Goal: Navigation & Orientation: Find specific page/section

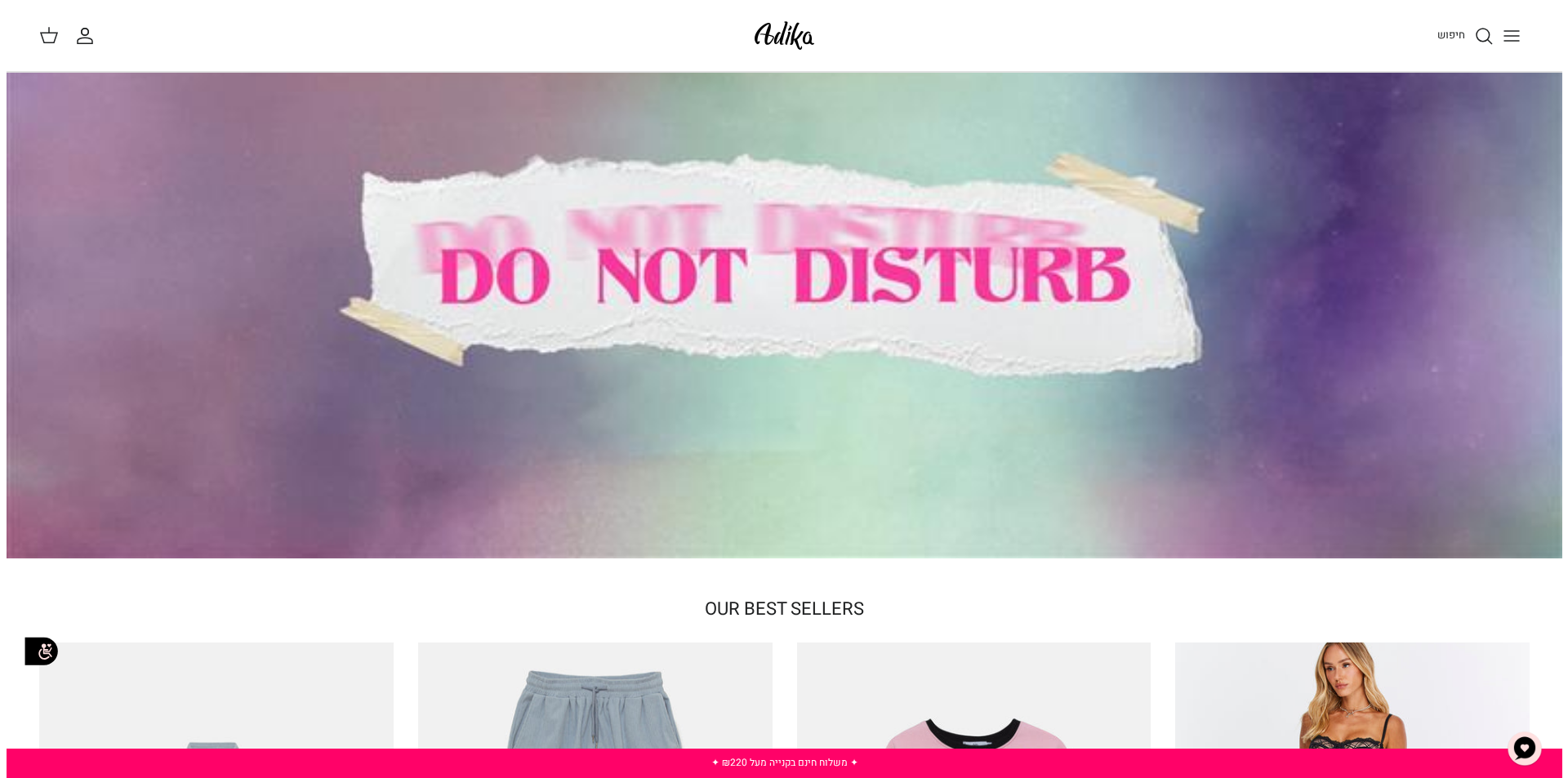
scroll to position [72, 0]
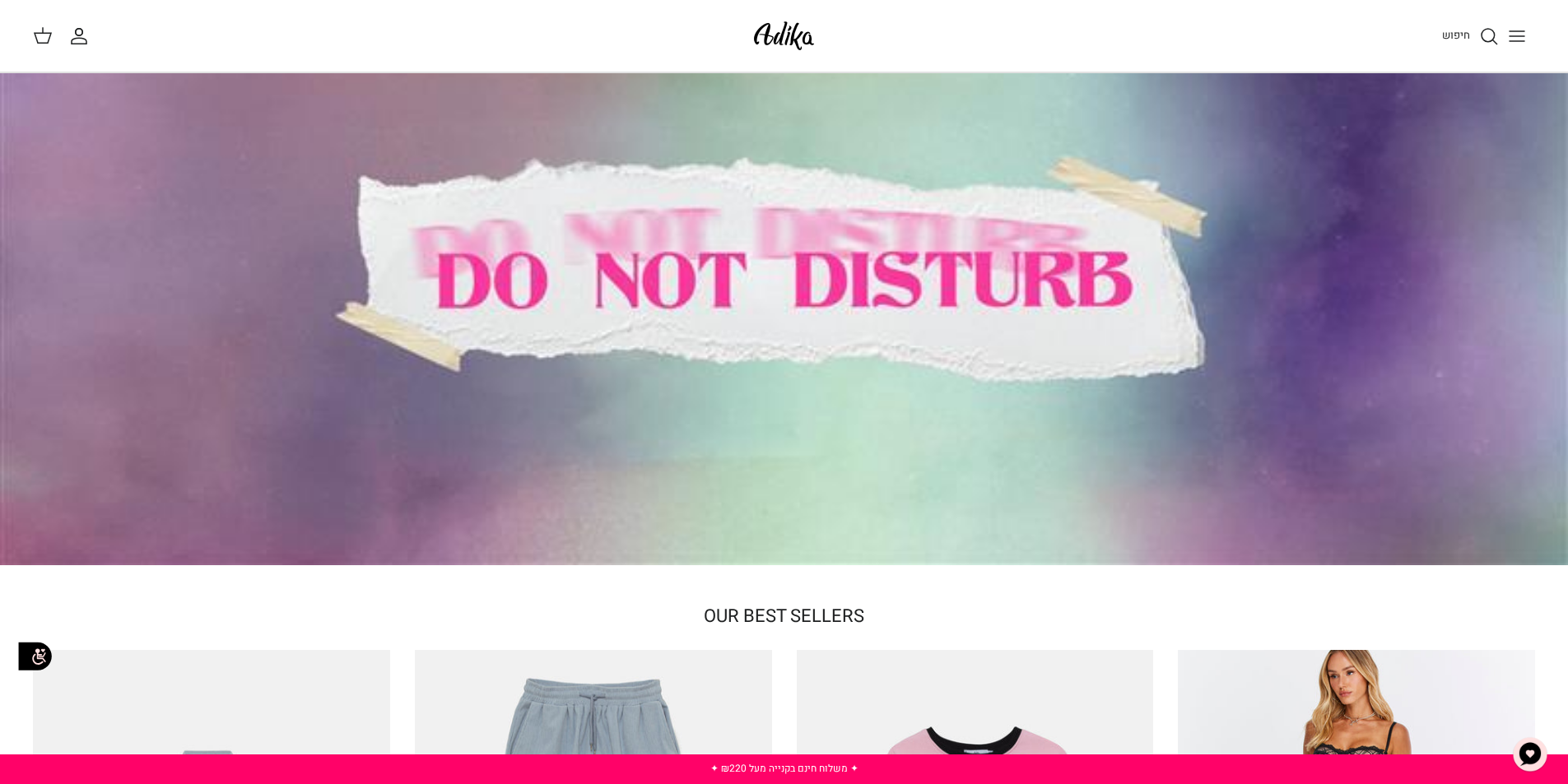
click at [1515, 36] on line "Toggle menu" at bounding box center [1517, 36] width 15 height 0
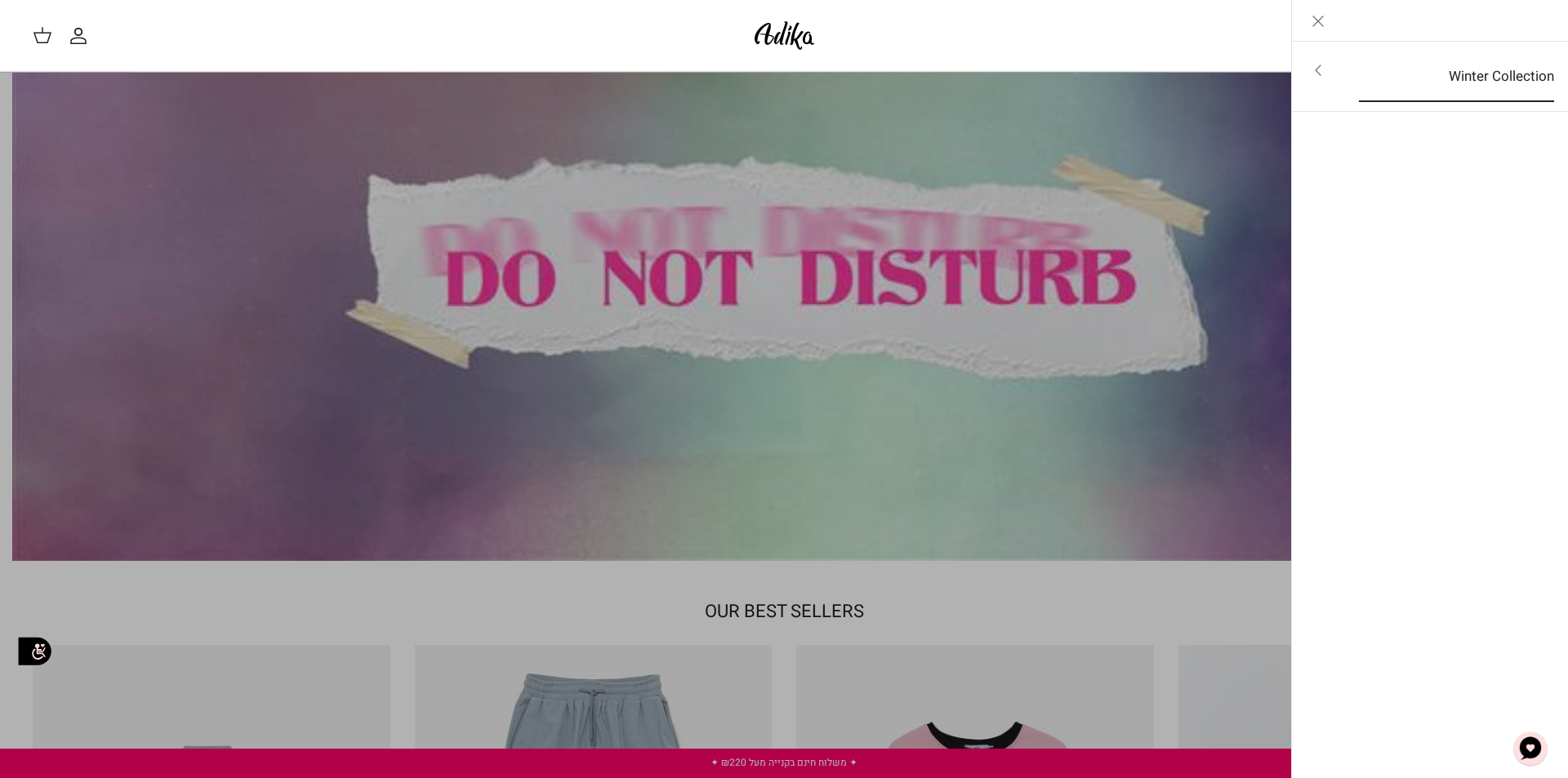
click at [1467, 71] on link "Winter Collection" at bounding box center [1458, 77] width 225 height 51
click at [1514, 66] on link "לכל הפריטים" at bounding box center [1430, 72] width 261 height 41
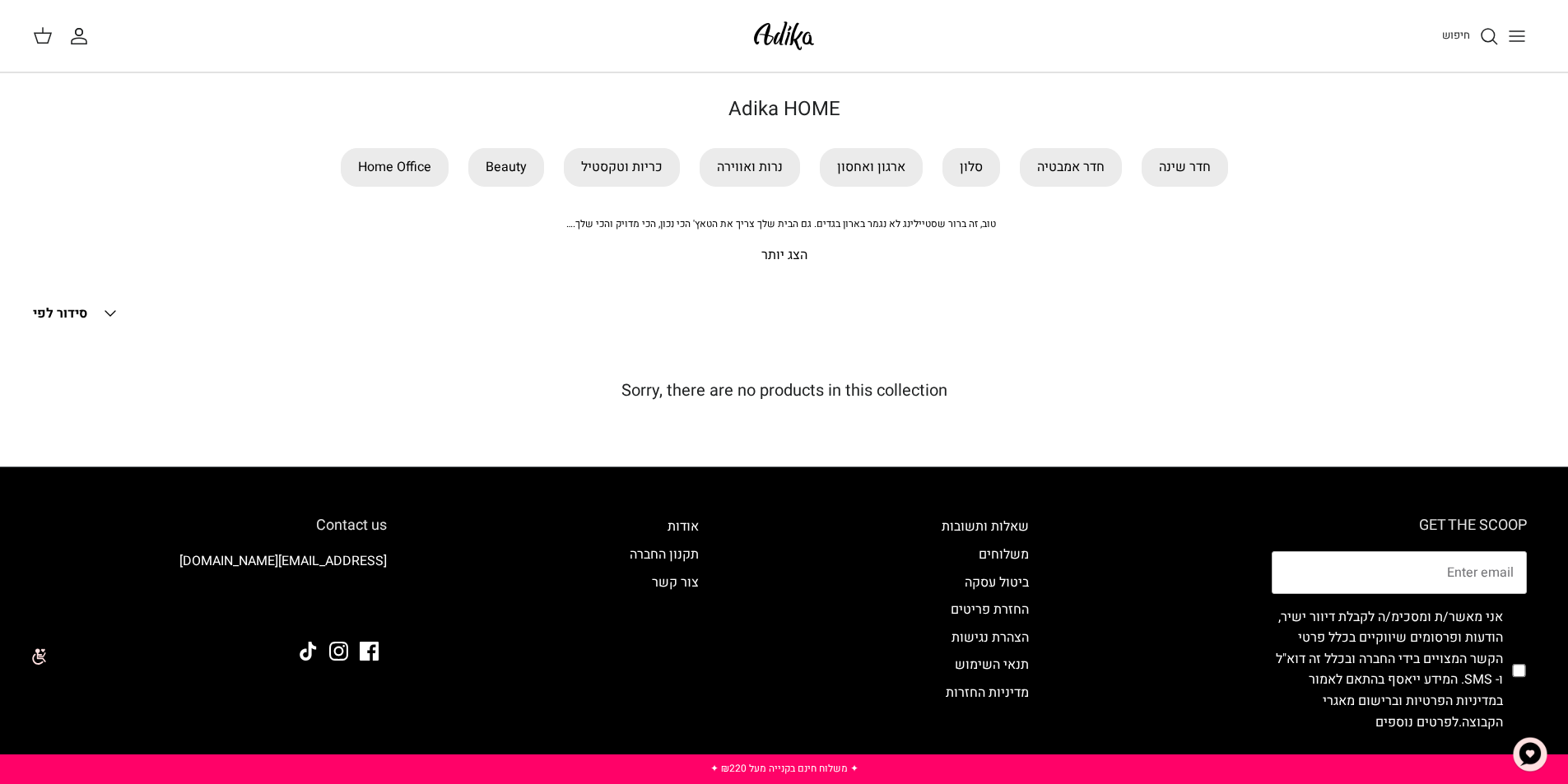
click at [109, 310] on icon "Down" at bounding box center [110, 313] width 20 height 20
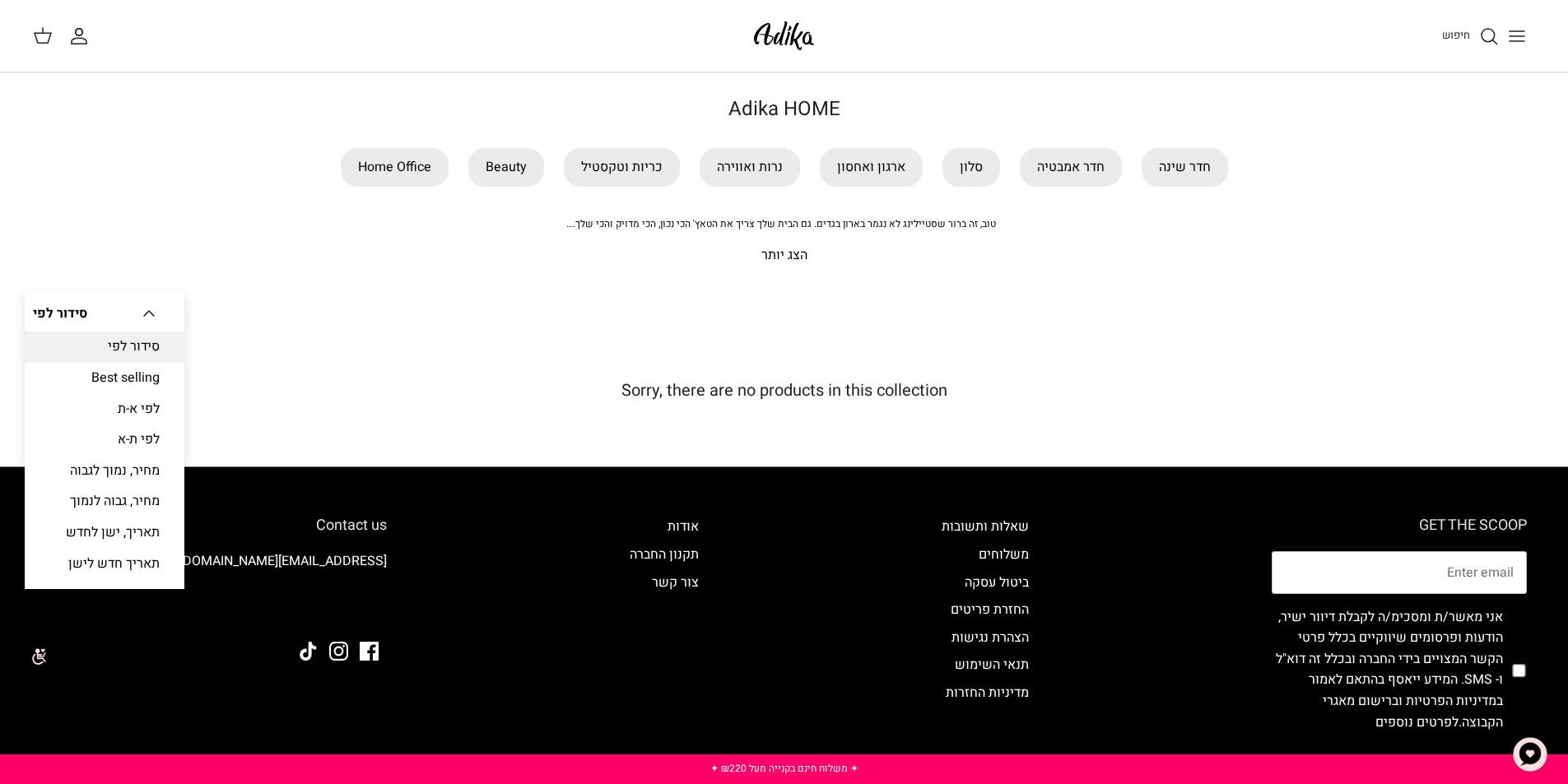
click at [263, 333] on div "סינון Right סידור לפי Down סידור לפי סידור לפי Best selling לפי א-ת לפי ת-א מחי…" at bounding box center [784, 368] width 1568 height 147
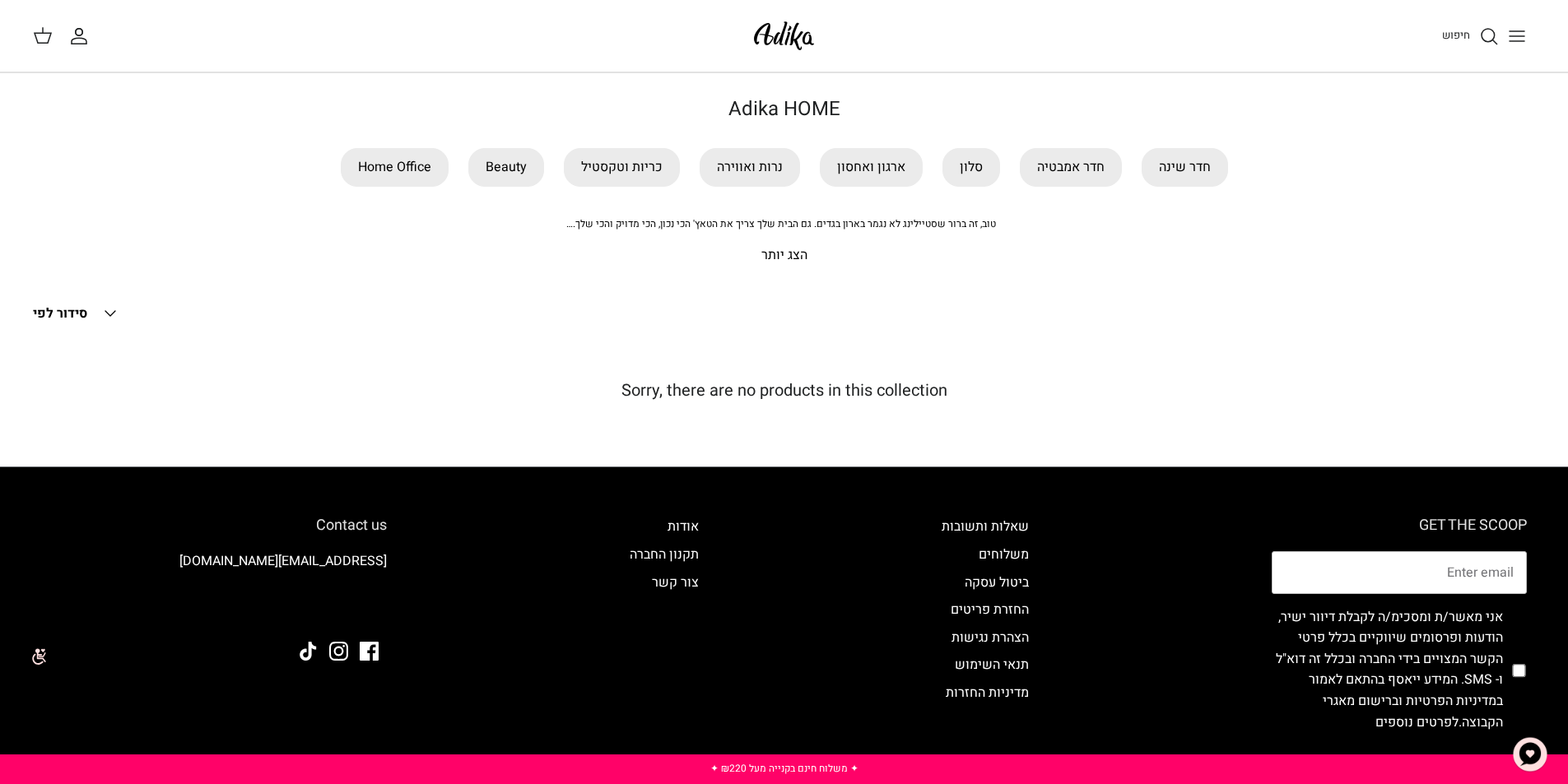
click at [786, 266] on p "הצג יותר" at bounding box center [784, 256] width 1152 height 22
